Goal: Task Accomplishment & Management: Manage account settings

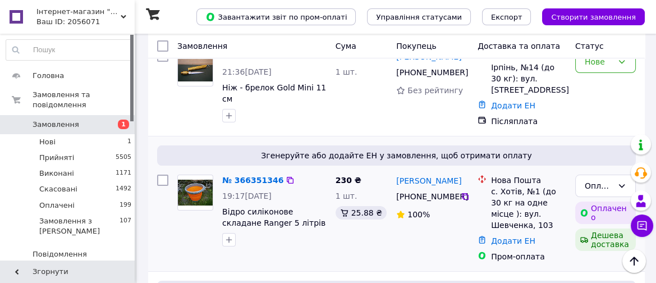
scroll to position [187, 0]
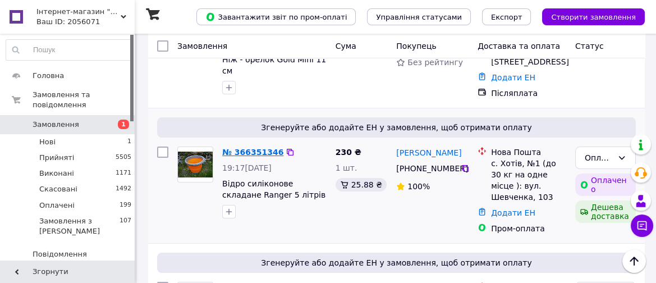
click at [240, 157] on link "№ 366351346" at bounding box center [252, 152] width 61 height 9
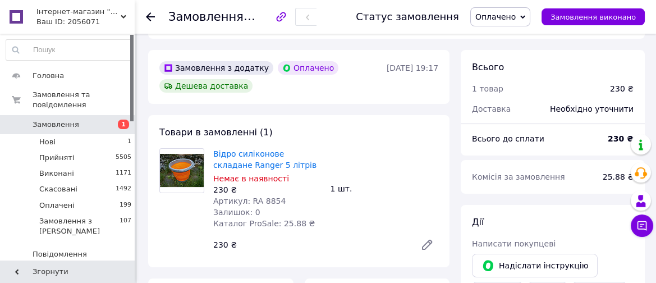
scroll to position [374, 0]
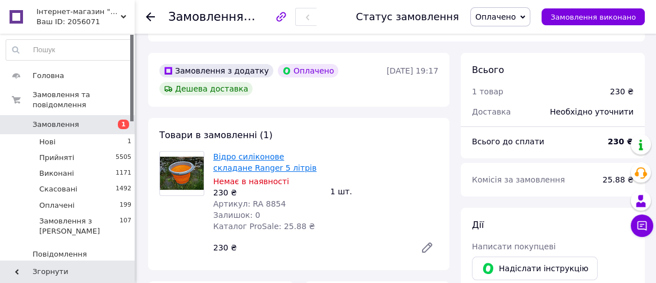
click at [263, 172] on link "Відро силіконове складане Ranger 5 літрів" at bounding box center [264, 162] width 103 height 20
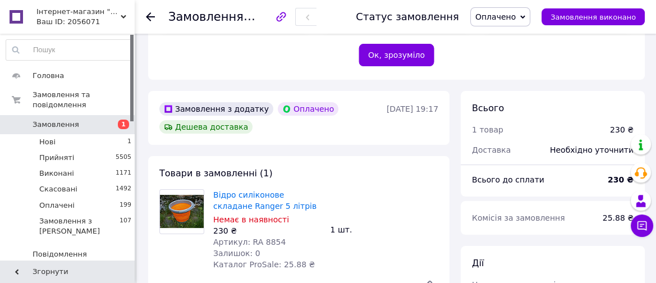
scroll to position [249, 0]
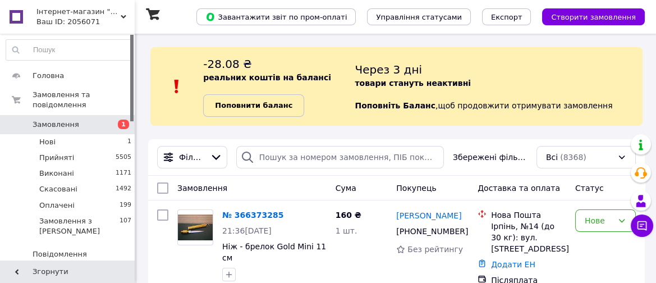
click at [242, 109] on b "Поповнити баланс" at bounding box center [253, 105] width 77 height 8
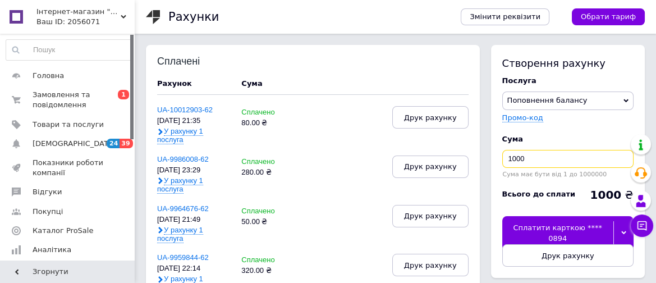
click at [532, 164] on input "1000" at bounding box center [567, 159] width 131 height 18
type input "1"
type input "50"
click at [574, 240] on div "Сплатити карткою **** 0894" at bounding box center [557, 233] width 111 height 34
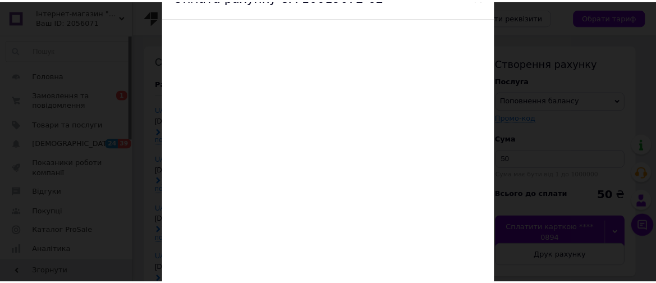
scroll to position [125, 0]
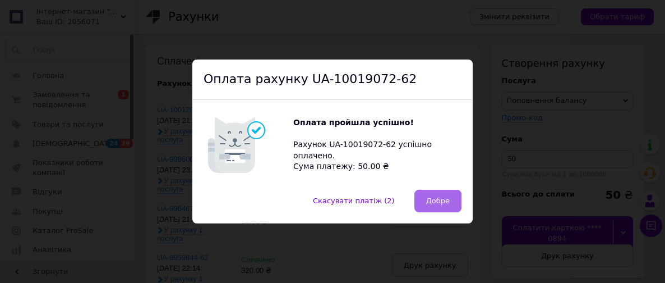
click at [433, 204] on span "Добре" at bounding box center [438, 200] width 24 height 8
